Goal: Find specific page/section: Find specific page/section

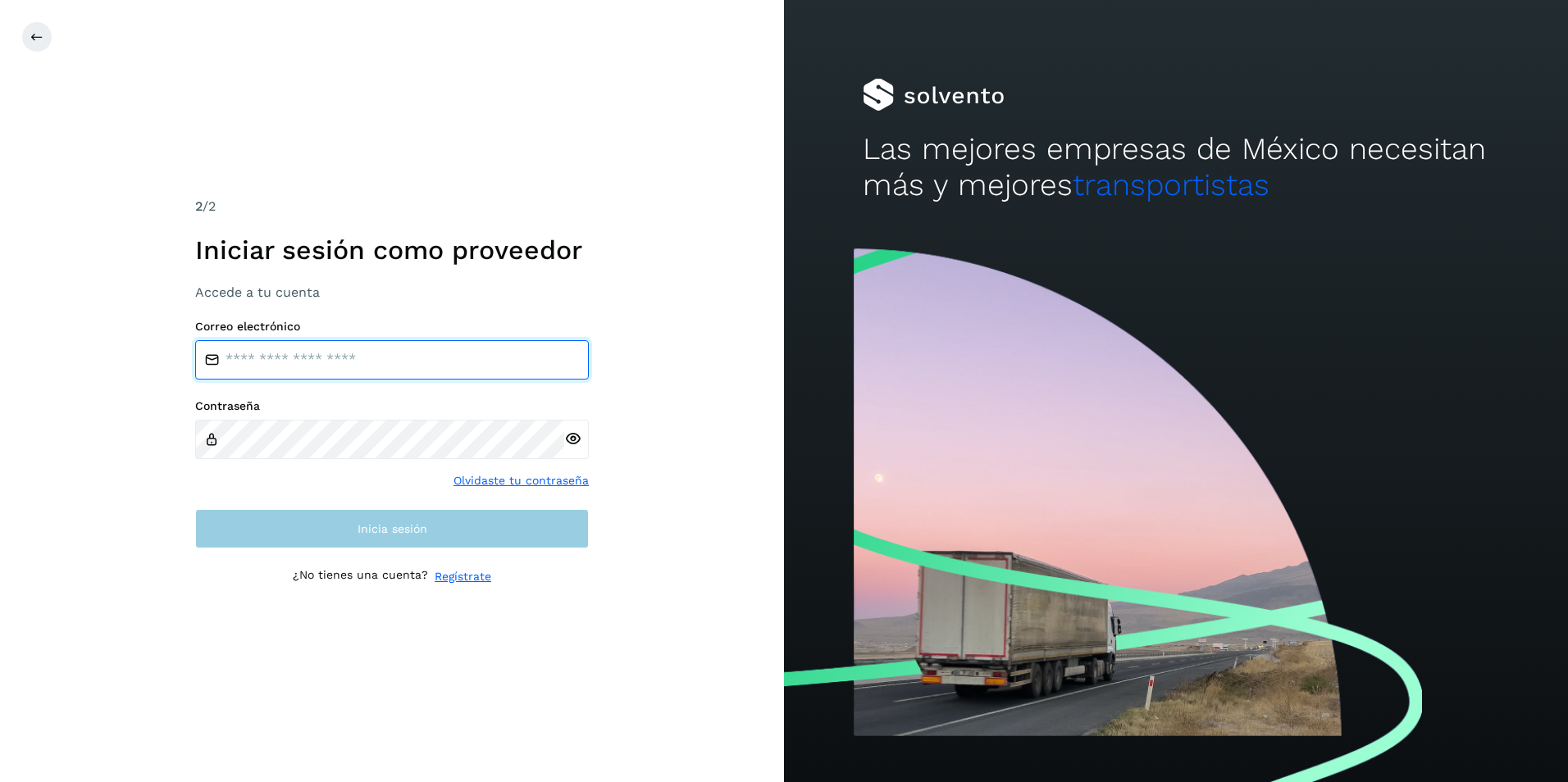
type input "**********"
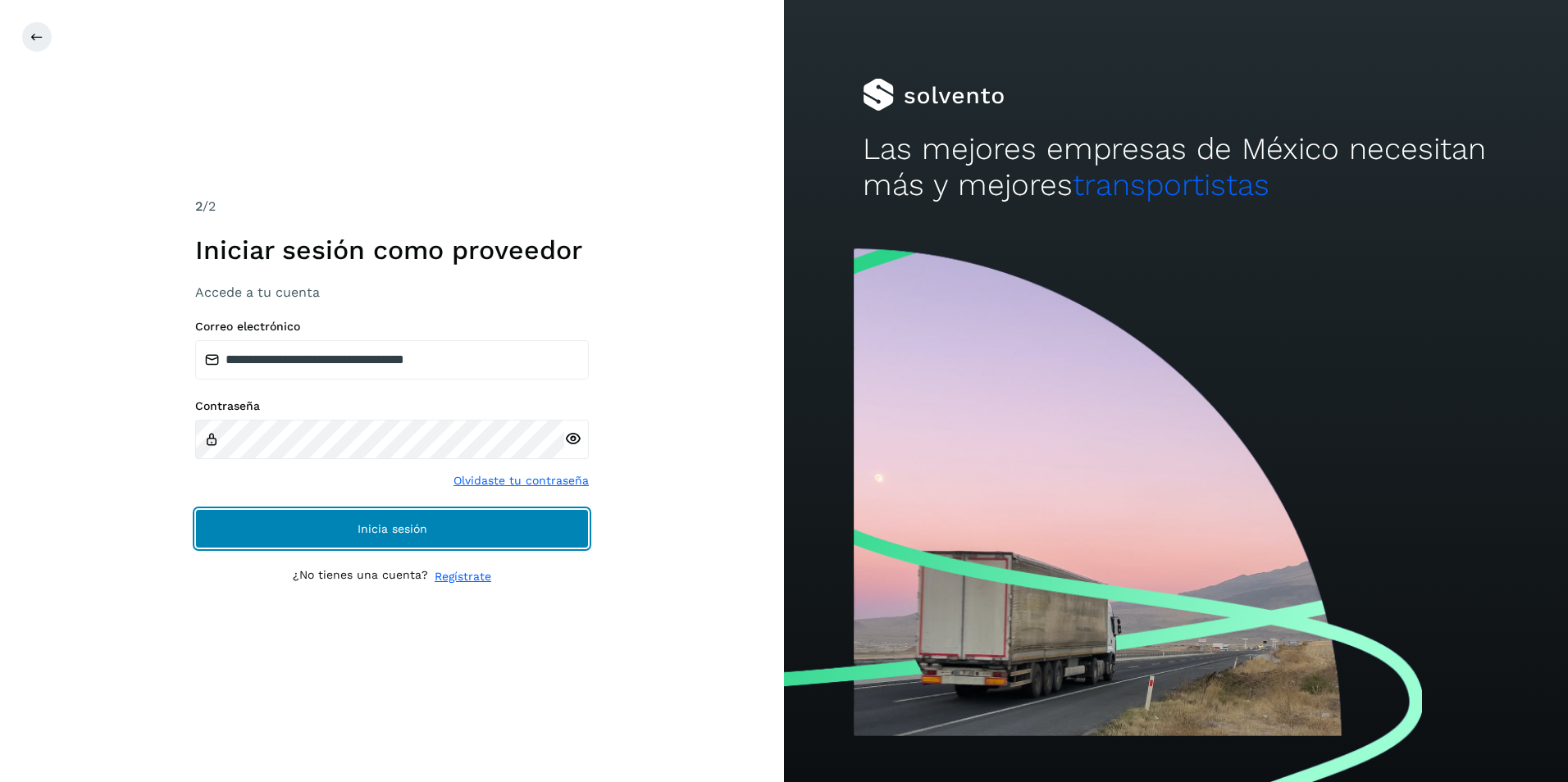
click at [395, 539] on button "Inicia sesión" at bounding box center [392, 529] width 393 height 39
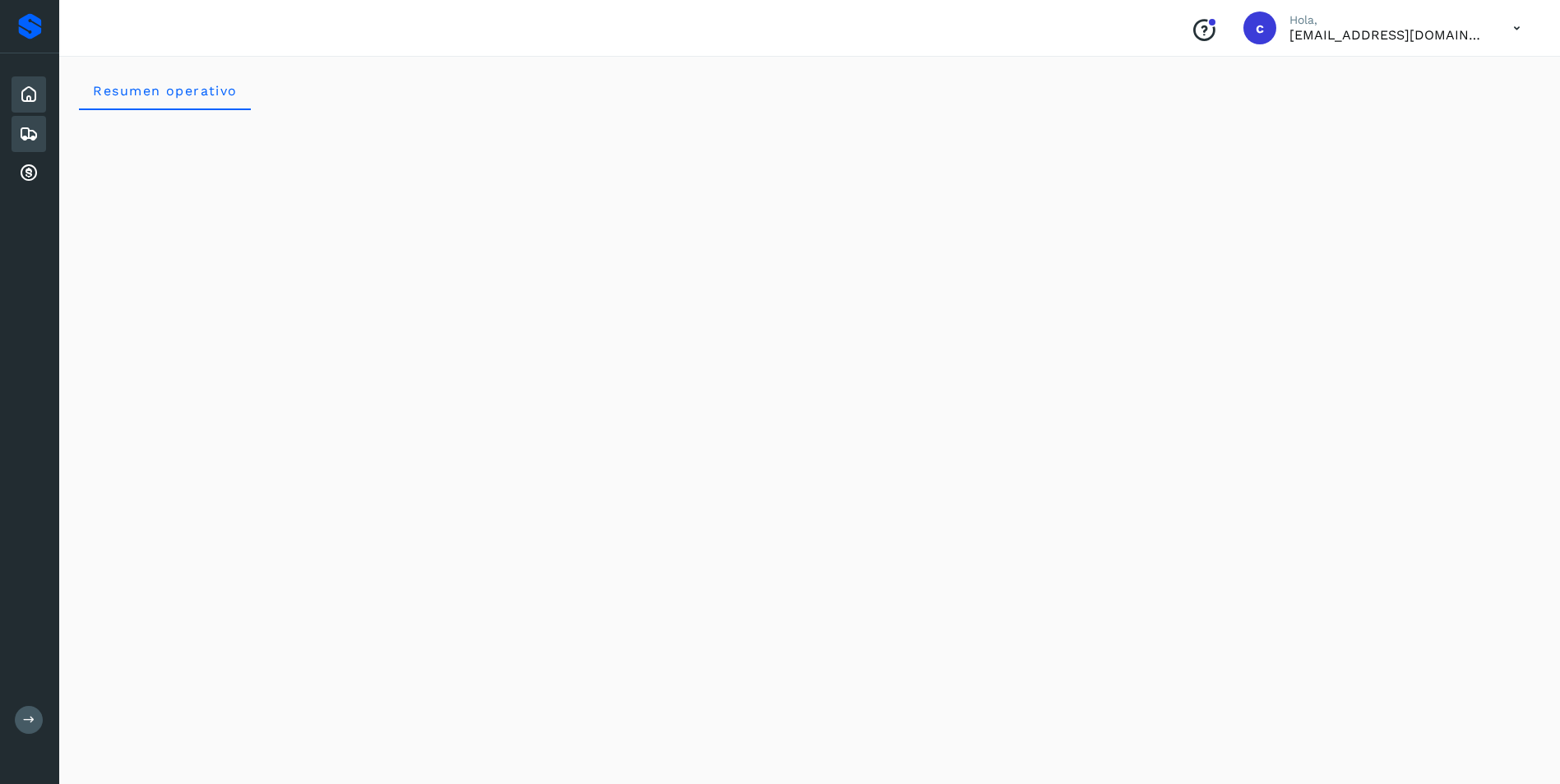
click at [33, 137] on icon at bounding box center [28, 134] width 20 height 20
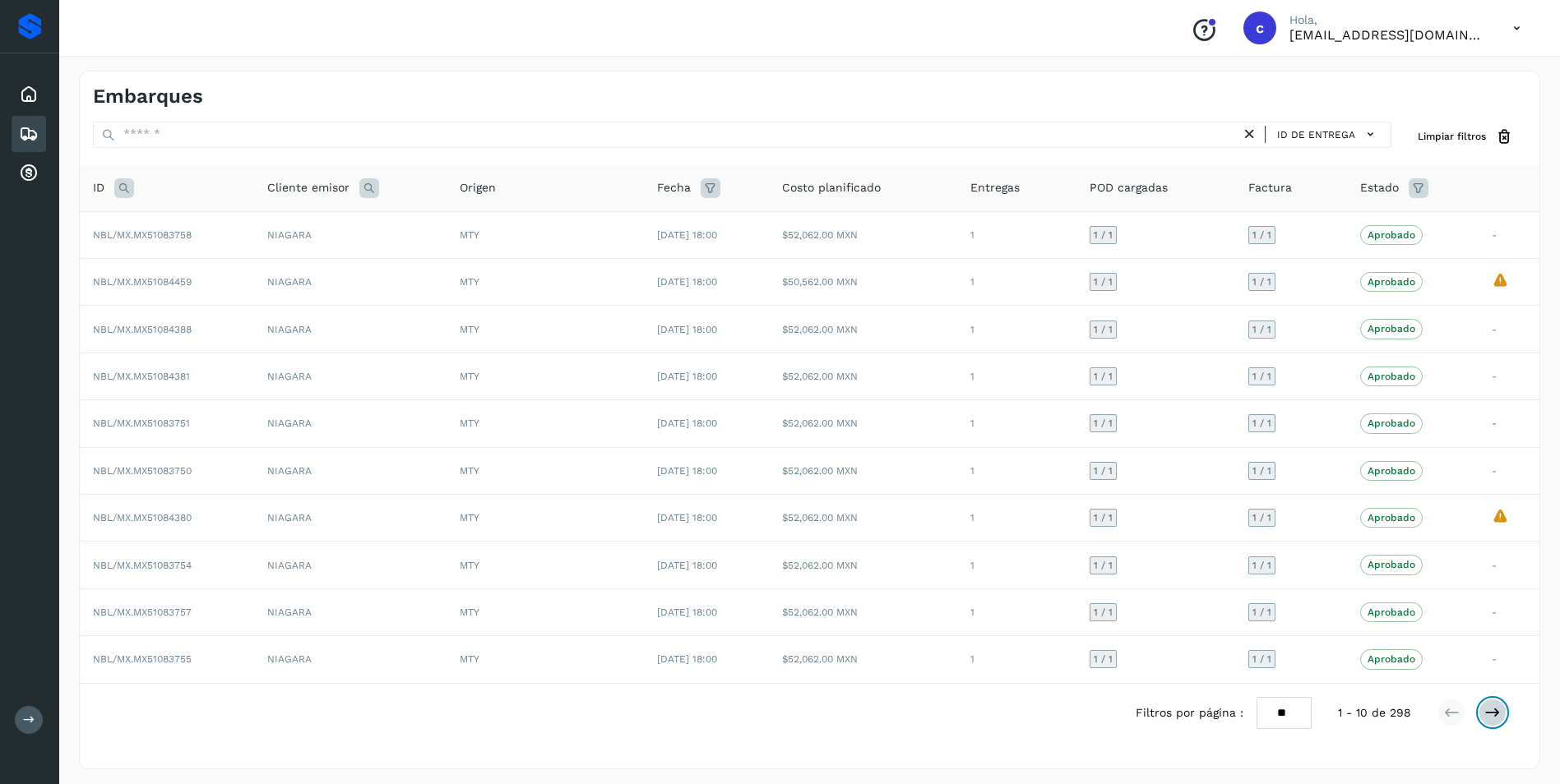
click at [1497, 716] on icon at bounding box center [1492, 712] width 16 height 16
click at [1438, 715] on button at bounding box center [1451, 712] width 28 height 28
click at [25, 80] on div "Inicio" at bounding box center [28, 94] width 34 height 36
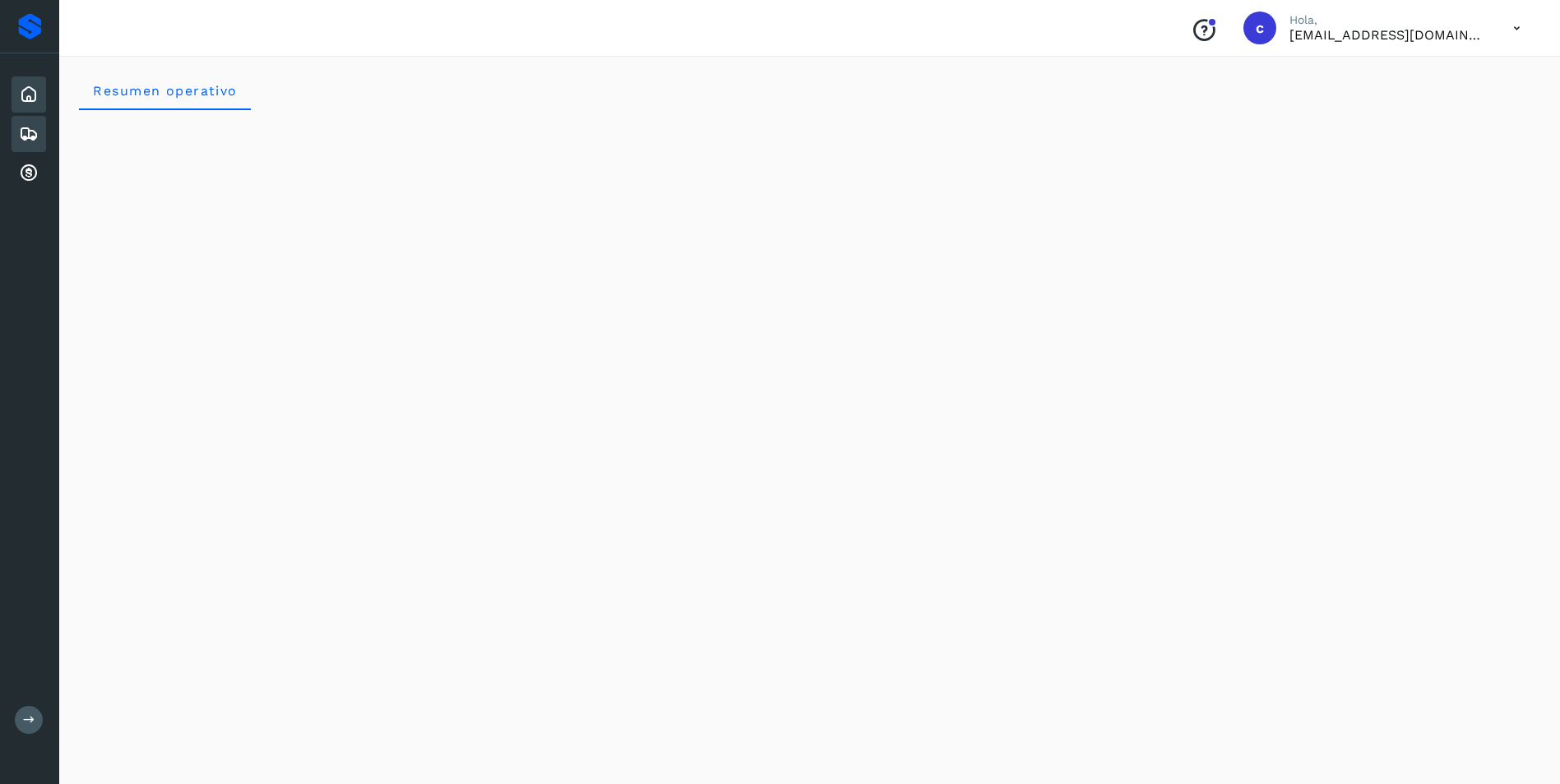
click at [31, 124] on icon at bounding box center [28, 134] width 20 height 20
